Goal: Book appointment/travel/reservation

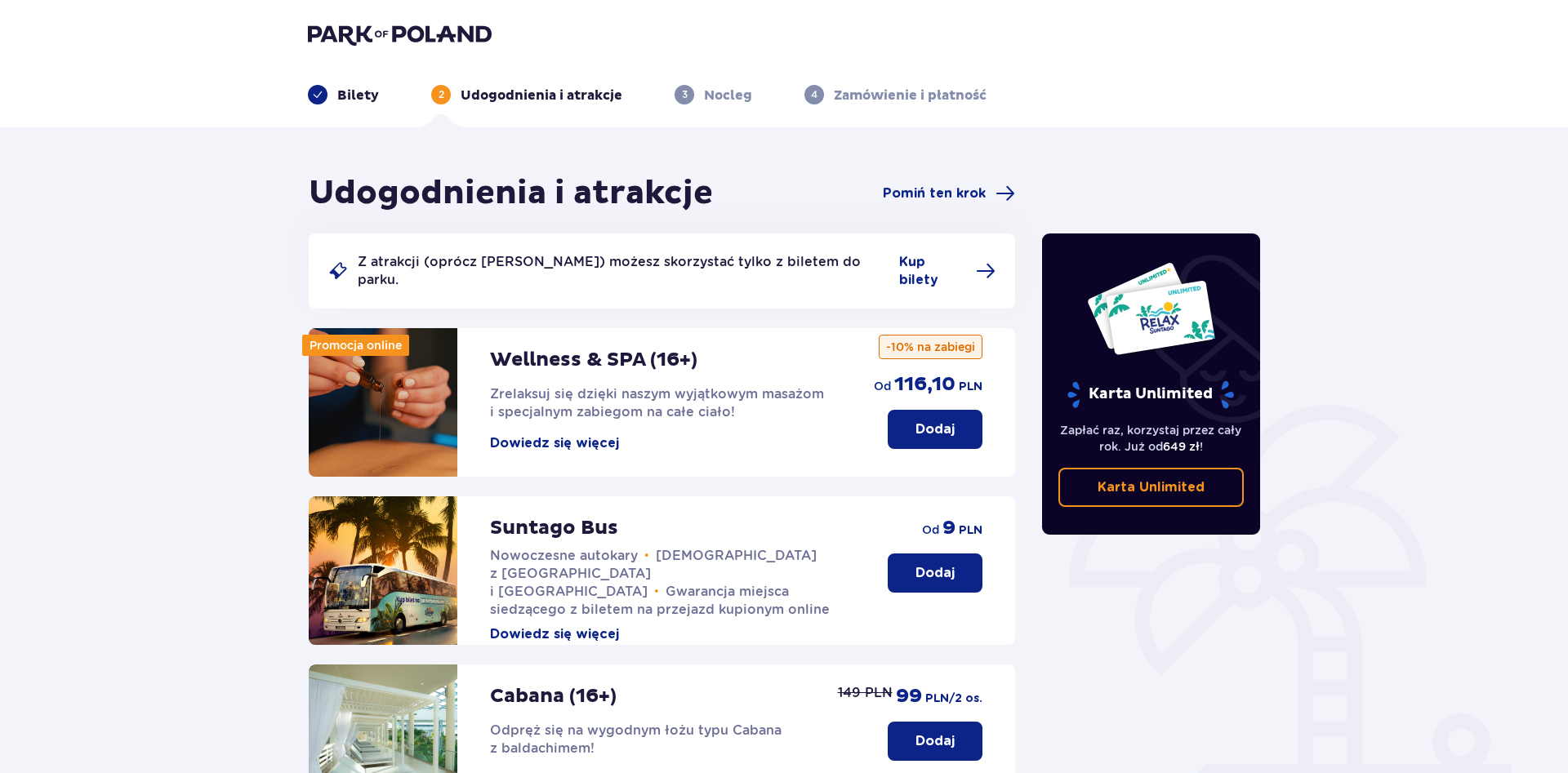
click at [917, 564] on p "Dodaj" at bounding box center [935, 573] width 39 height 18
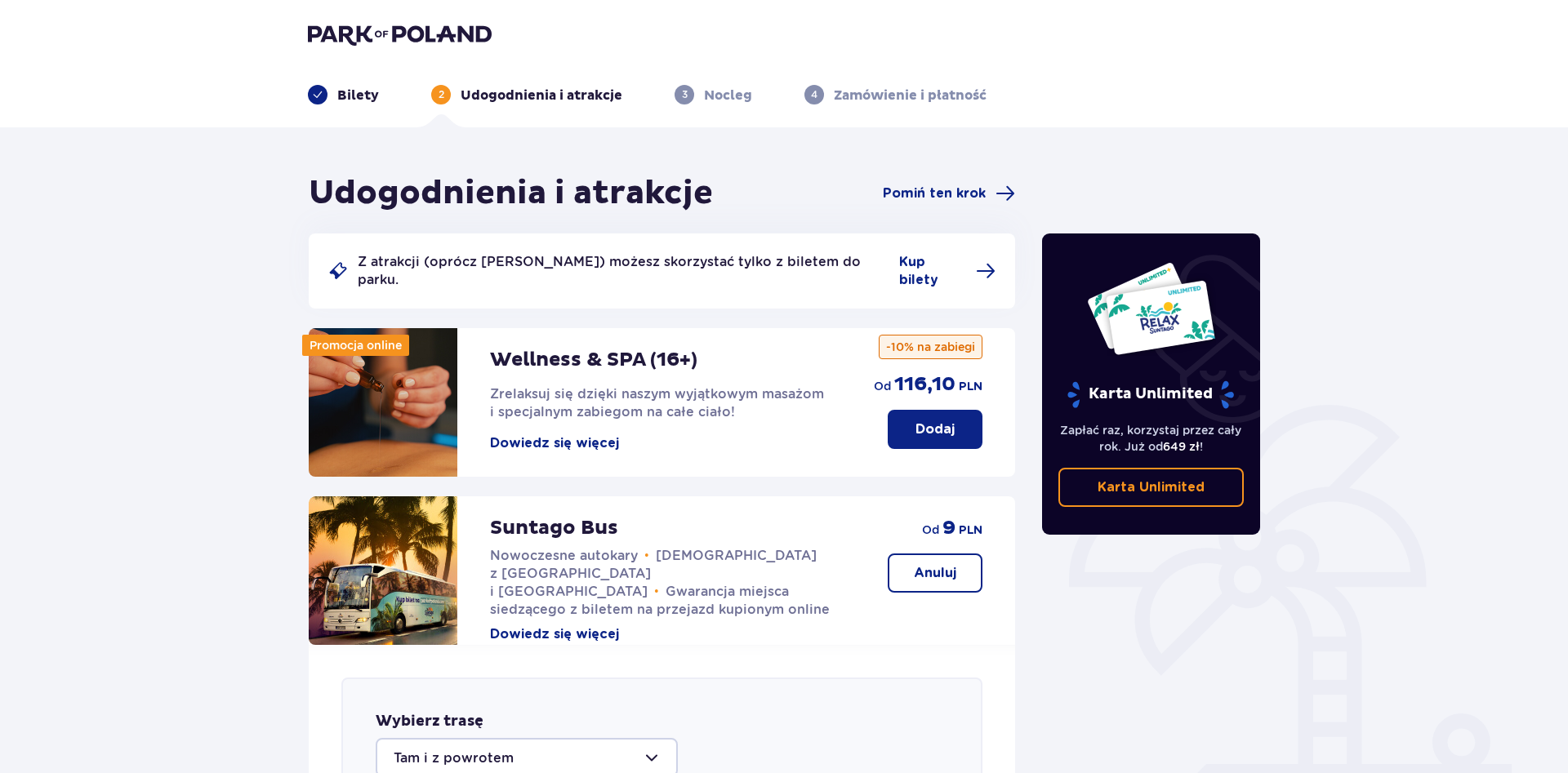
click at [919, 567] on button "Anuluj" at bounding box center [935, 574] width 94 height 39
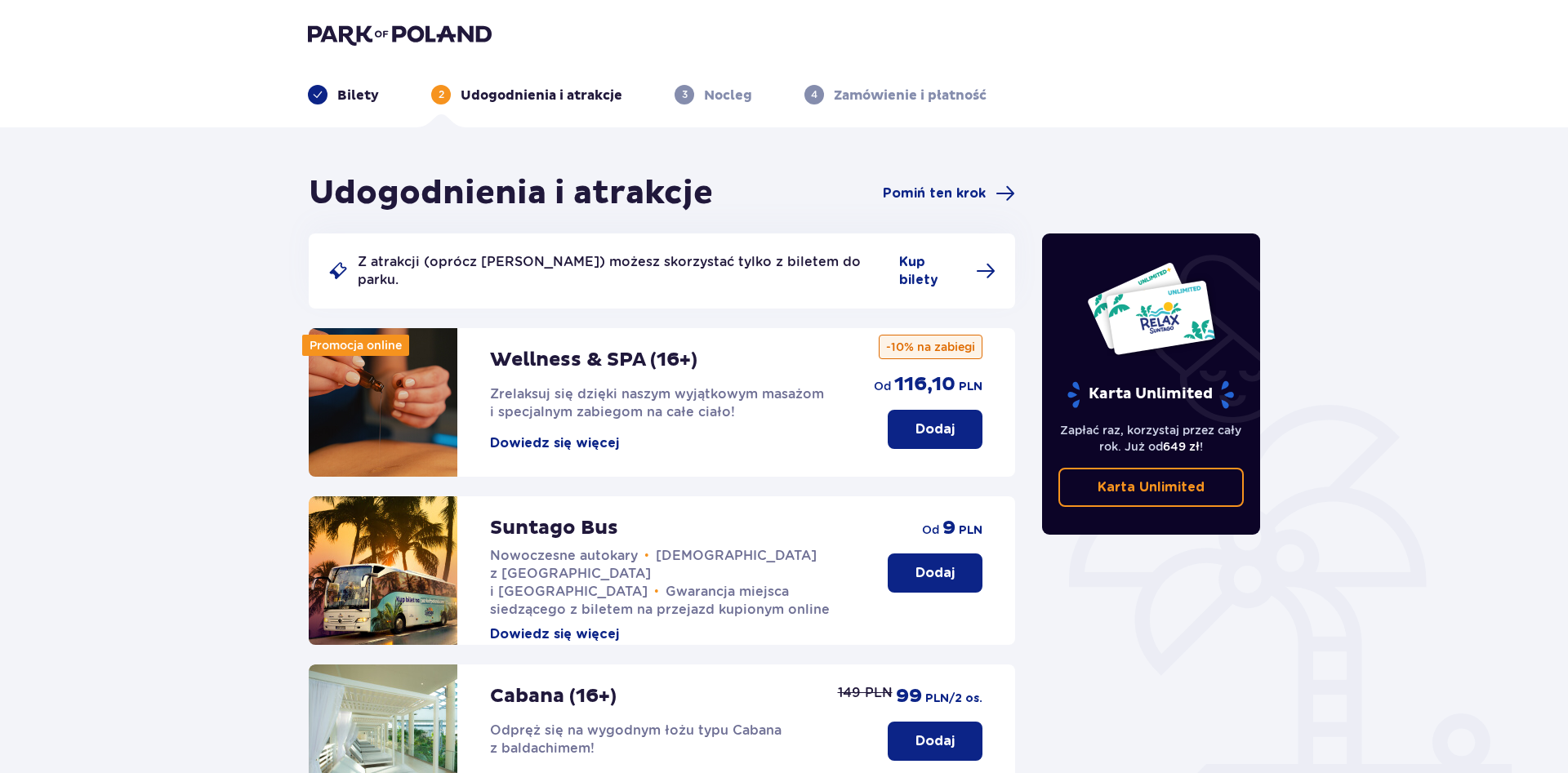
click at [933, 564] on p "Dodaj" at bounding box center [935, 573] width 39 height 18
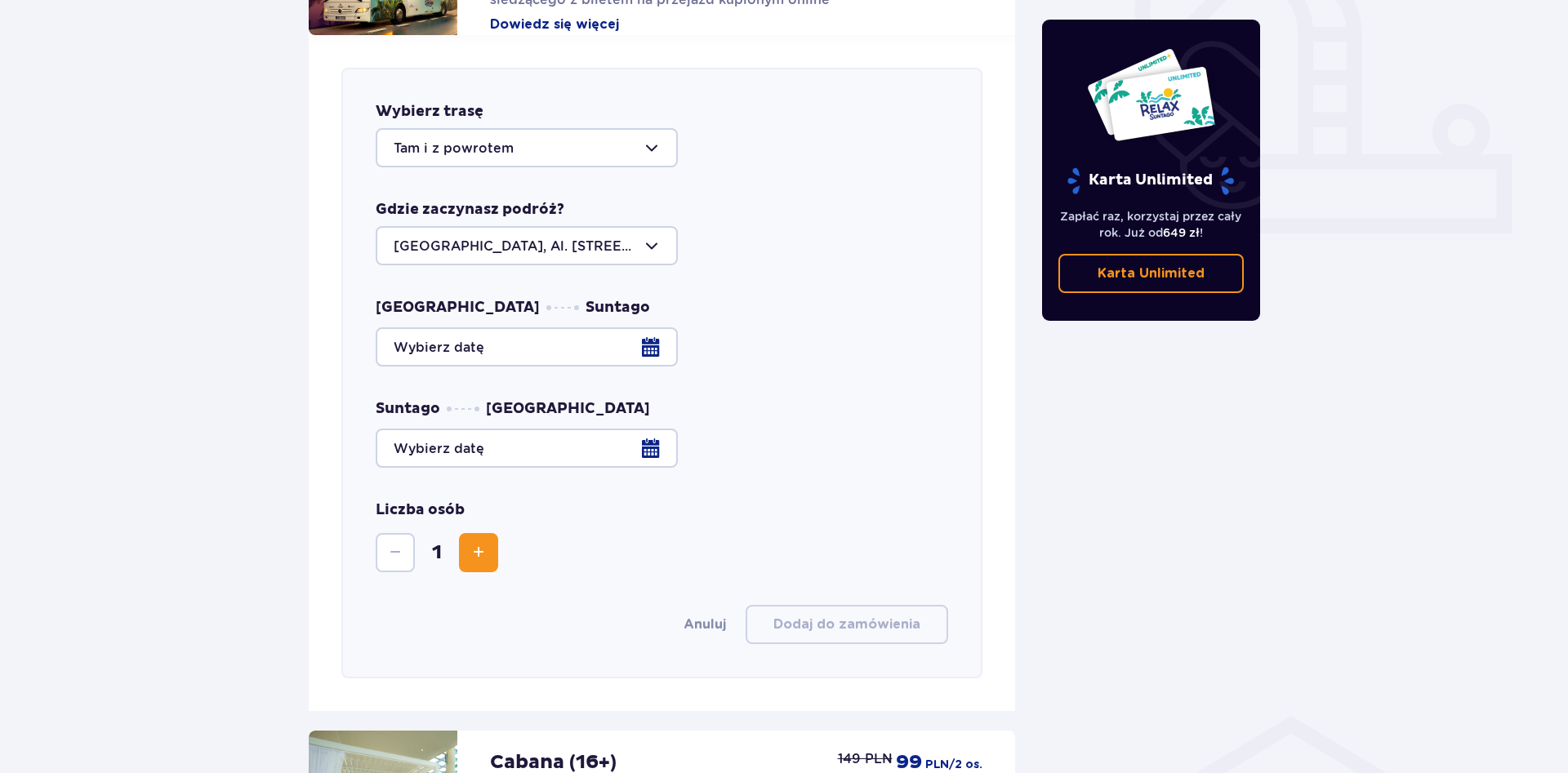
scroll to position [642, 0]
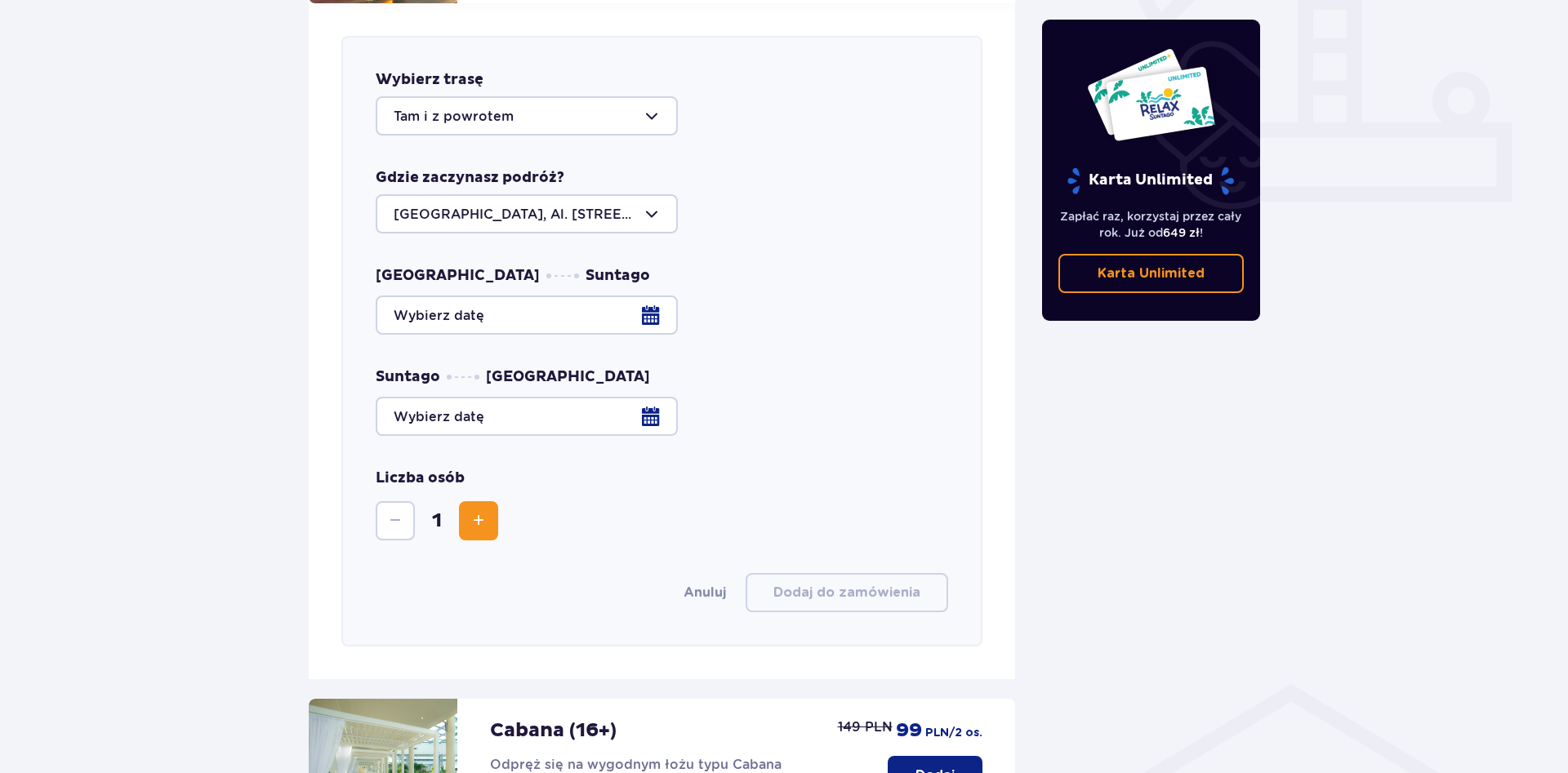
click at [643, 296] on div at bounding box center [662, 315] width 573 height 39
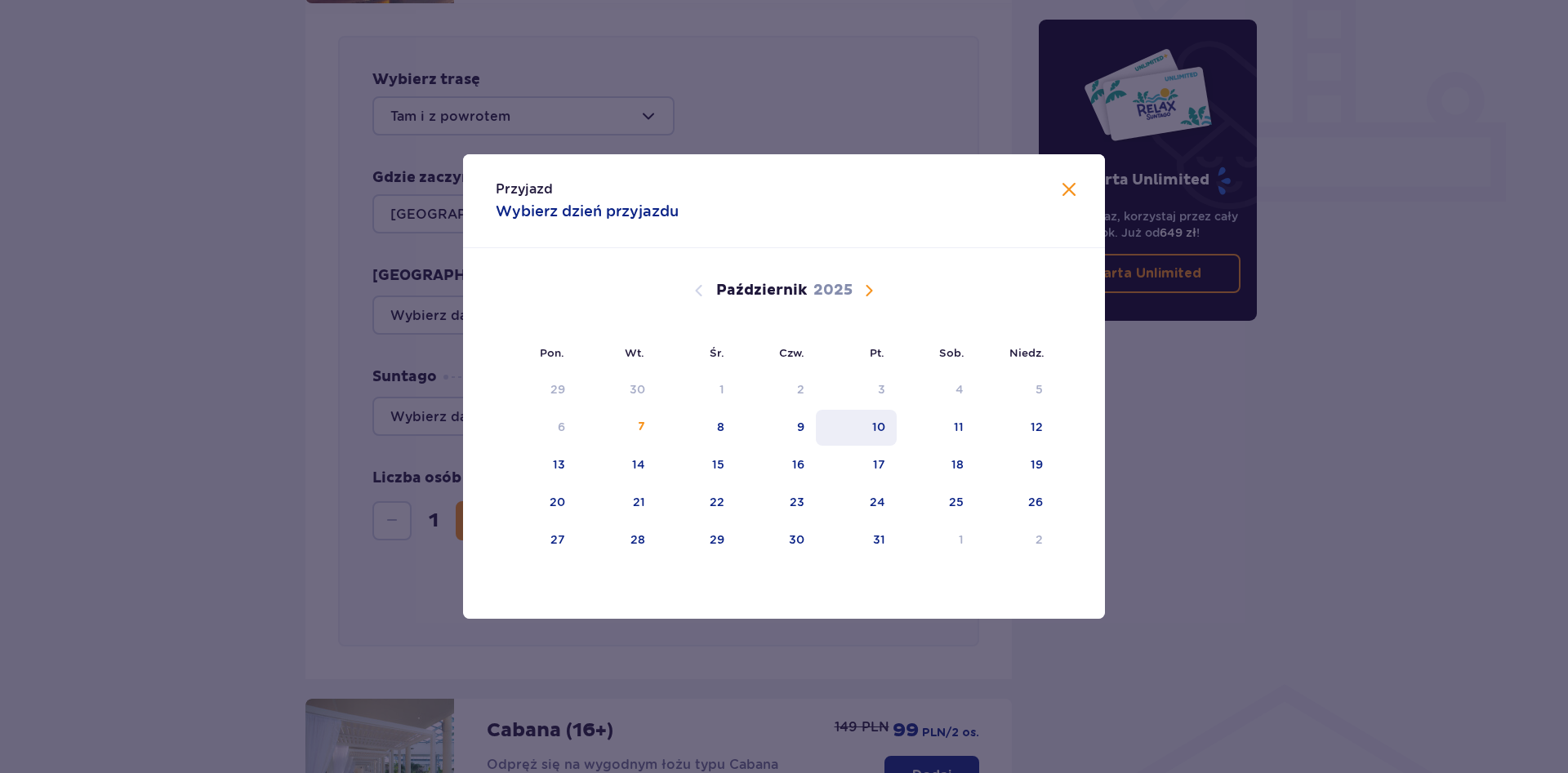
click at [858, 425] on div "10" at bounding box center [856, 427] width 81 height 36
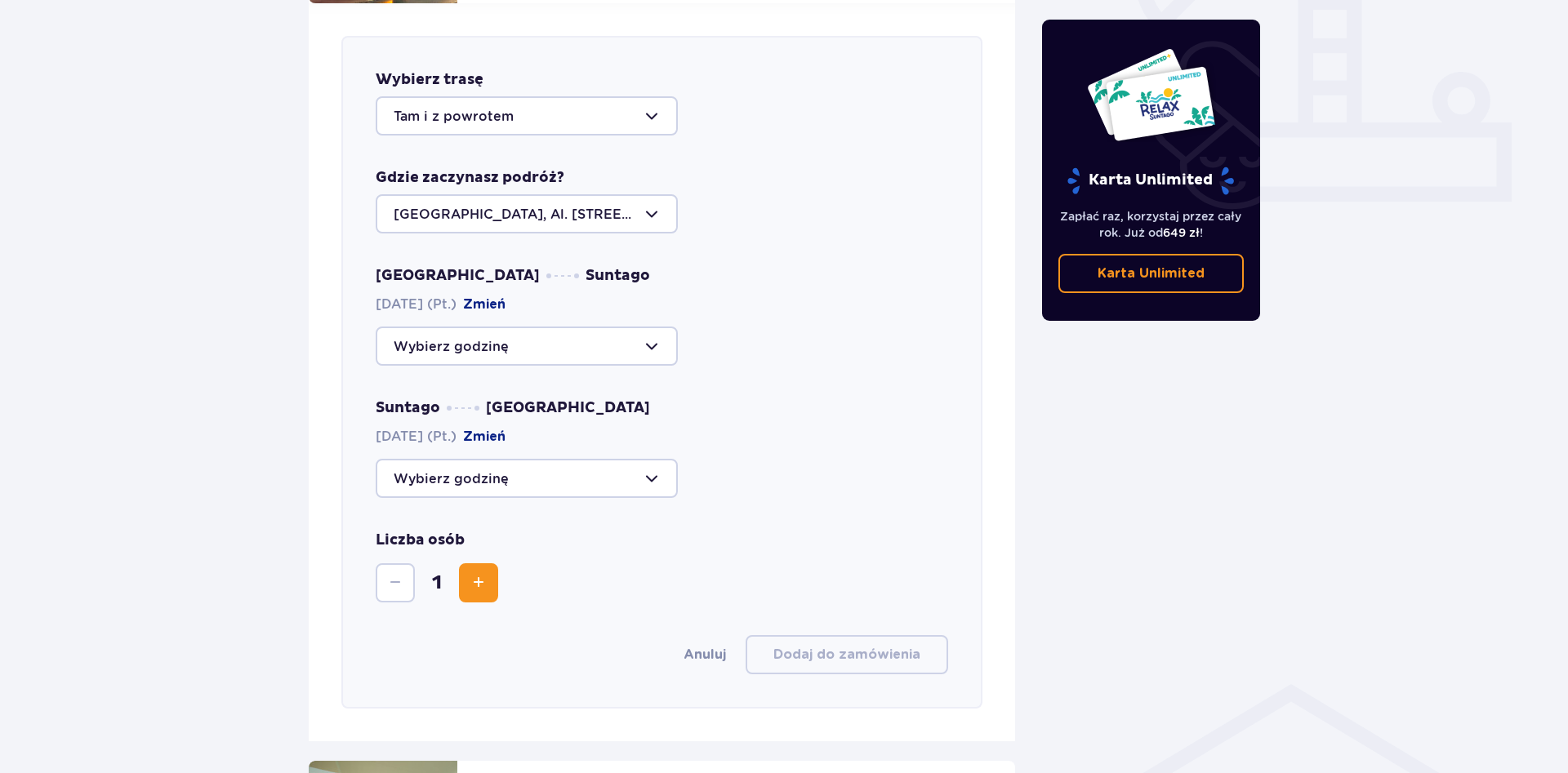
click at [500, 468] on div at bounding box center [527, 478] width 302 height 39
click at [690, 350] on div "Warszawa Suntago [DATE] (Pt.) Zmień Suntago [GEOGRAPHIC_DATA] [DATE] (Pt.) Zmie…" at bounding box center [662, 382] width 573 height 232
click at [546, 327] on div at bounding box center [527, 346] width 302 height 39
click at [765, 426] on div "Suntago [GEOGRAPHIC_DATA] [DATE] (Pt.) [GEOGRAPHIC_DATA]" at bounding box center [662, 448] width 573 height 100
click at [623, 461] on div at bounding box center [527, 478] width 302 height 39
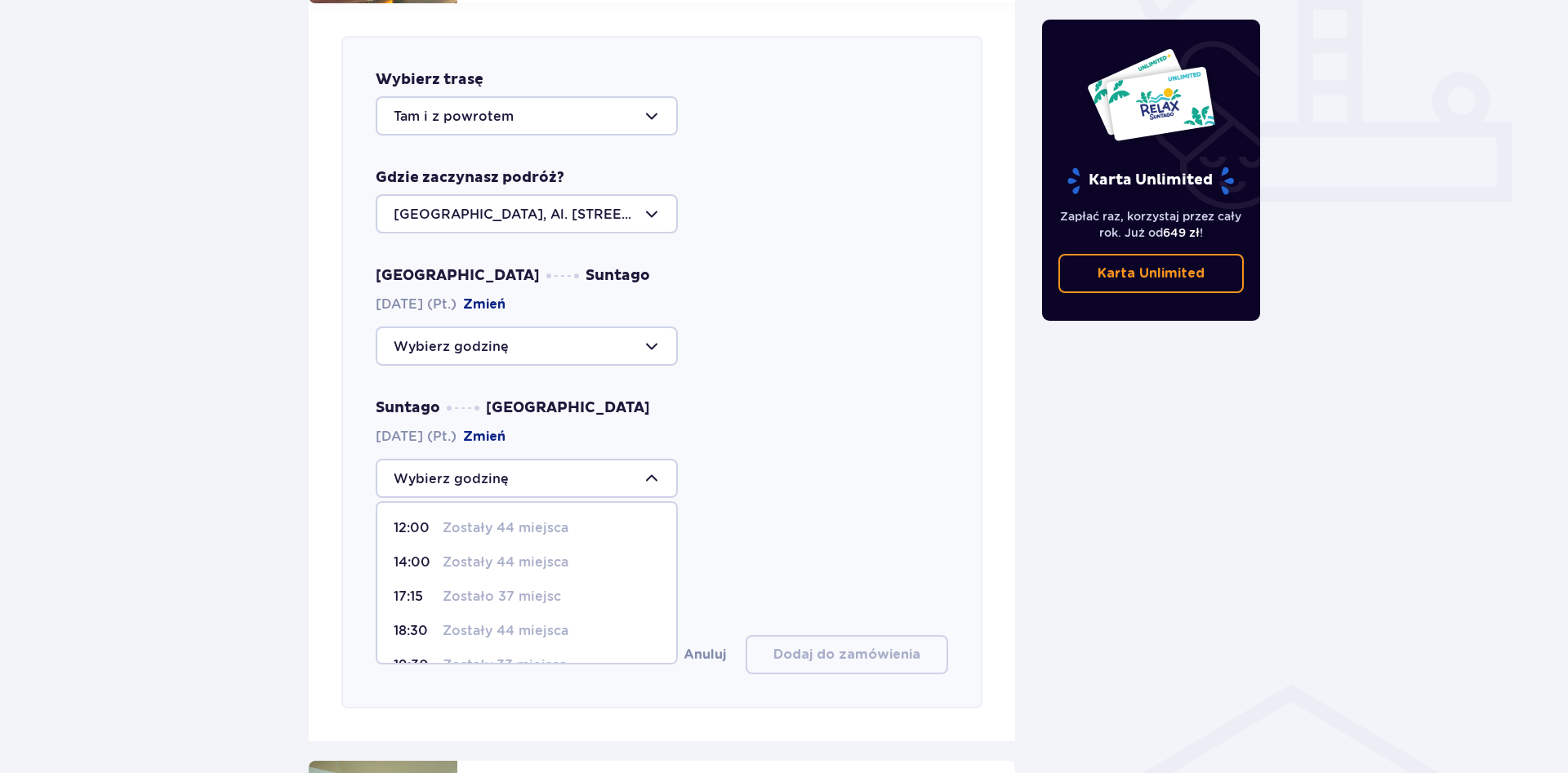
scroll to position [131, 0]
click at [837, 540] on div "[GEOGRAPHIC_DATA] osób 1" at bounding box center [662, 566] width 573 height 72
